Goal: Communication & Community: Answer question/provide support

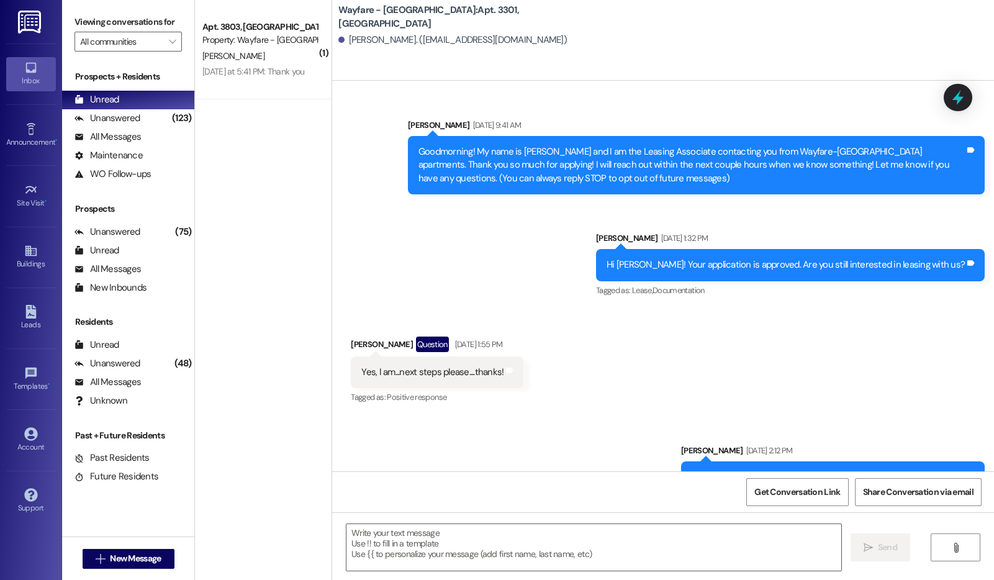
scroll to position [19289, 0]
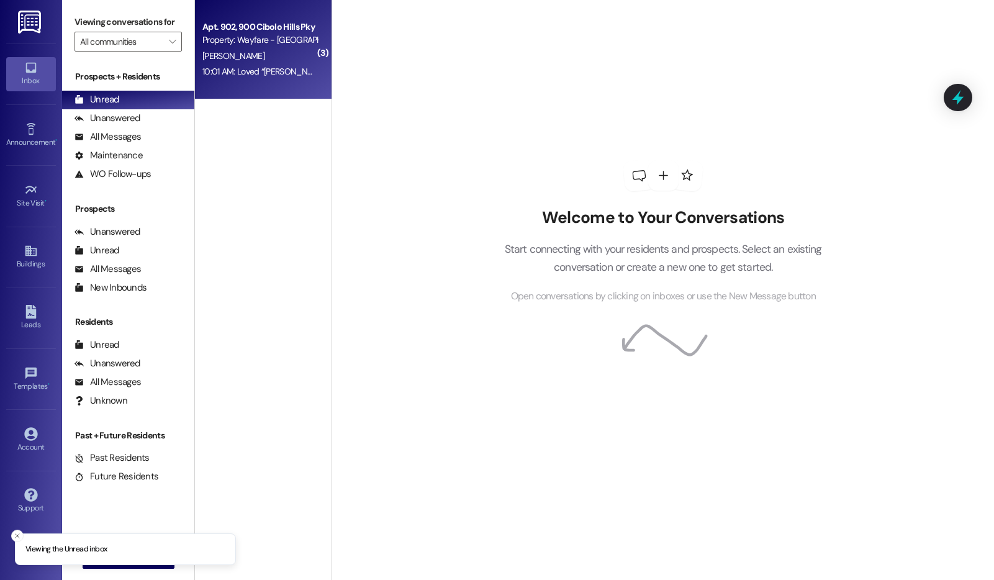
click at [261, 48] on div "[PERSON_NAME]" at bounding box center [259, 56] width 117 height 16
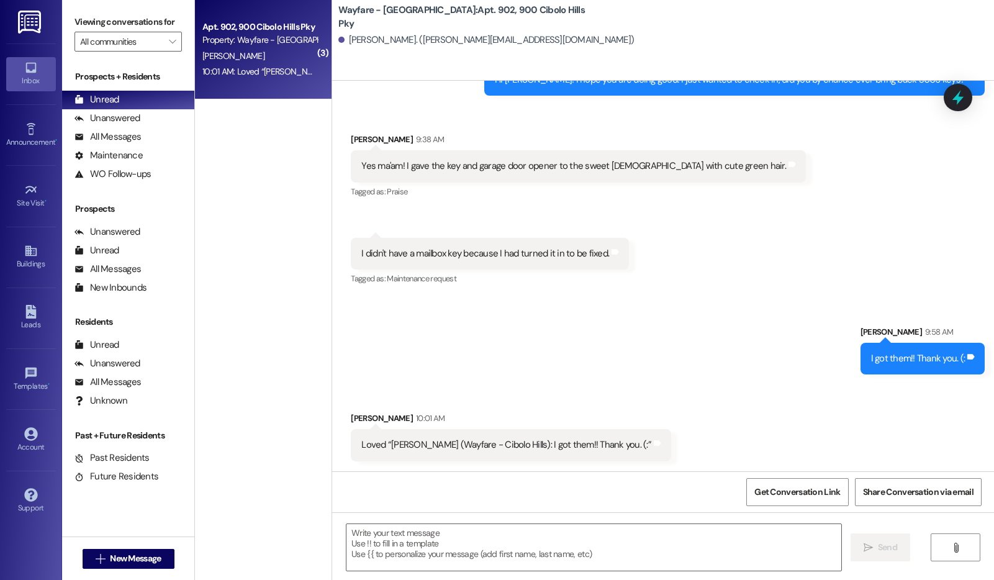
scroll to position [3431, 0]
